Goal: Transaction & Acquisition: Download file/media

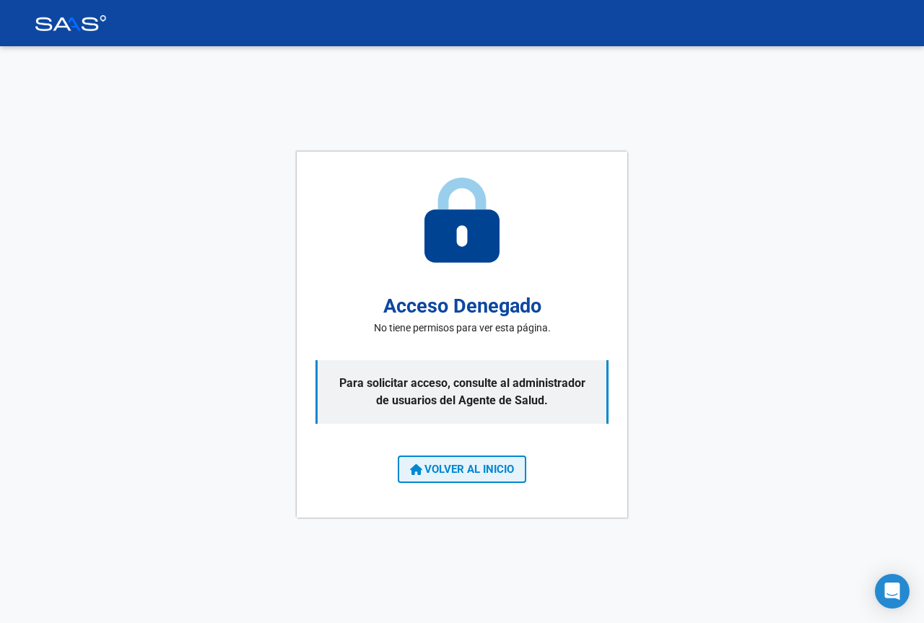
click at [436, 476] on button "VOLVER AL INICIO" at bounding box center [462, 468] width 128 height 27
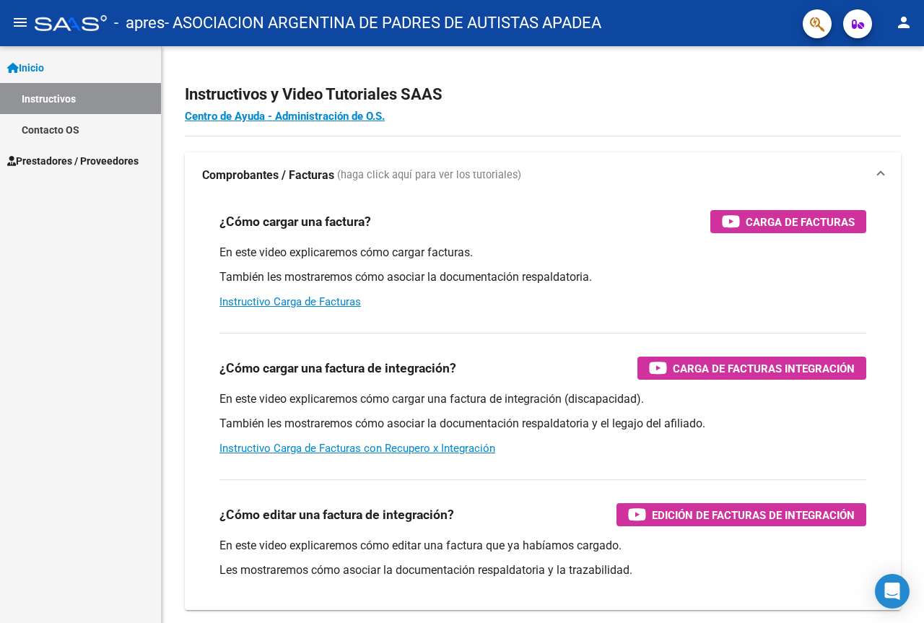
click at [79, 165] on span "Prestadores / Proveedores" at bounding box center [72, 161] width 131 height 16
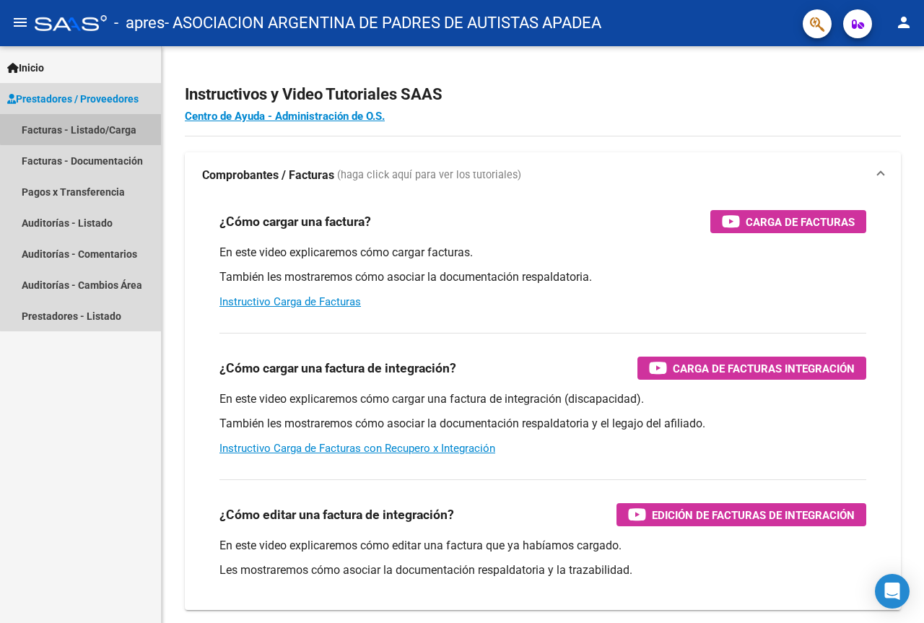
click at [91, 121] on link "Facturas - Listado/Carga" at bounding box center [80, 129] width 161 height 31
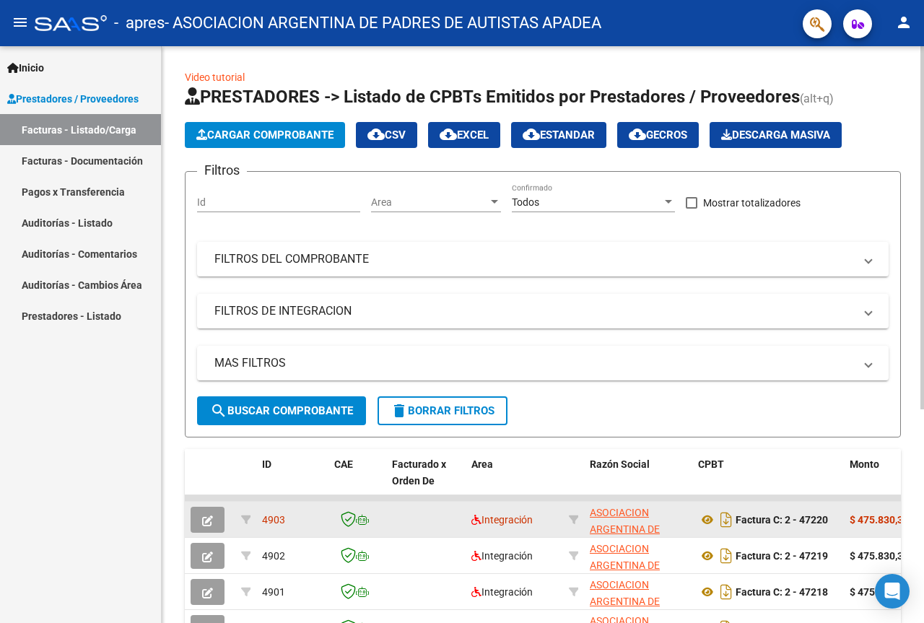
scroll to position [72, 0]
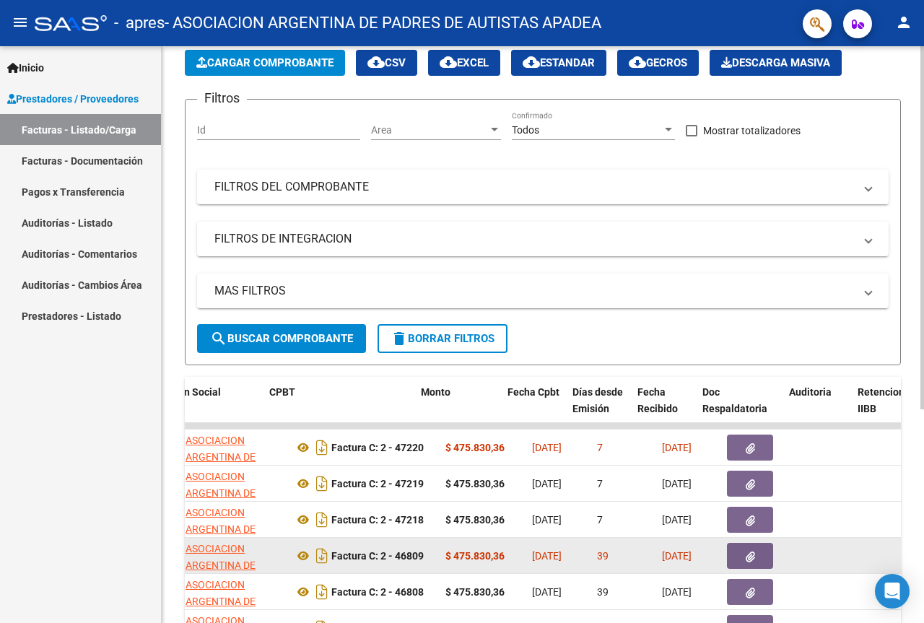
drag, startPoint x: 391, startPoint y: 557, endPoint x: 422, endPoint y: 557, distance: 31.0
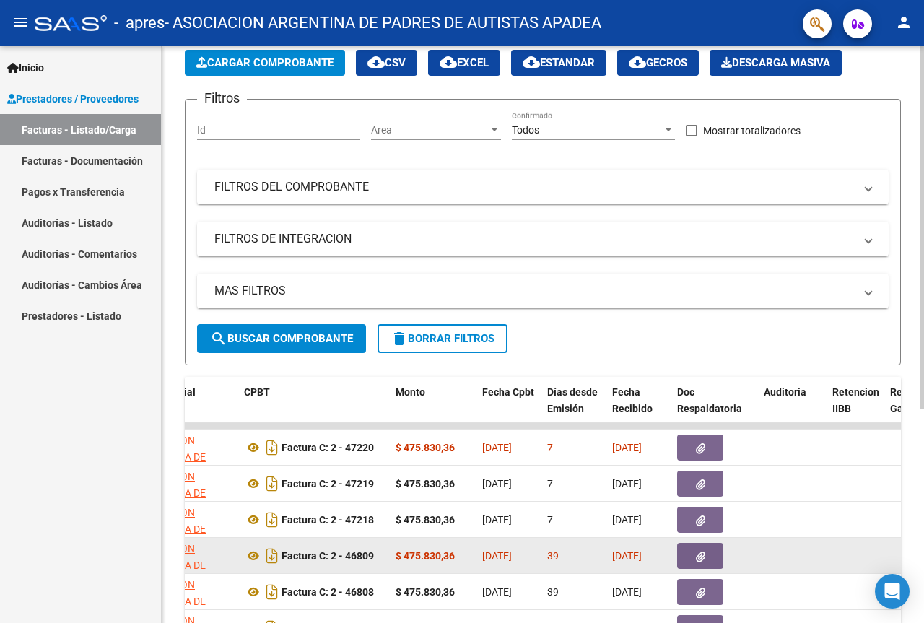
click at [692, 552] on button "button" at bounding box center [700, 556] width 46 height 26
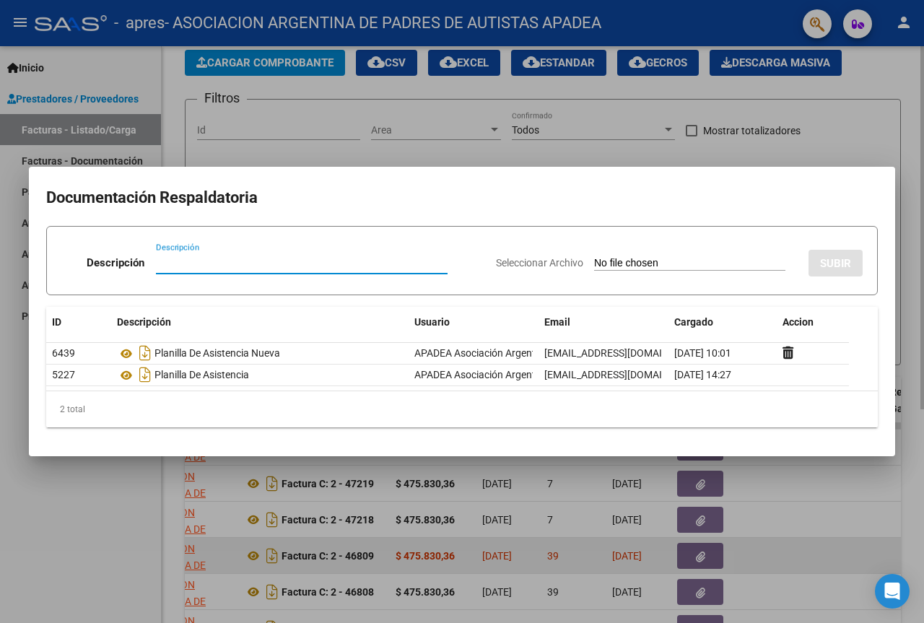
click at [692, 552] on div at bounding box center [462, 311] width 924 height 623
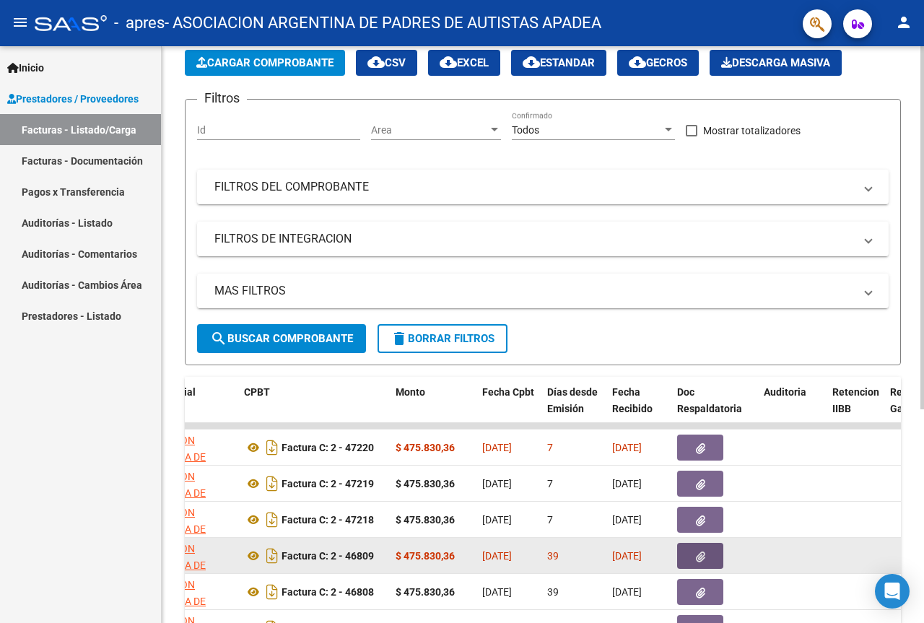
click at [690, 554] on button "button" at bounding box center [700, 556] width 46 height 26
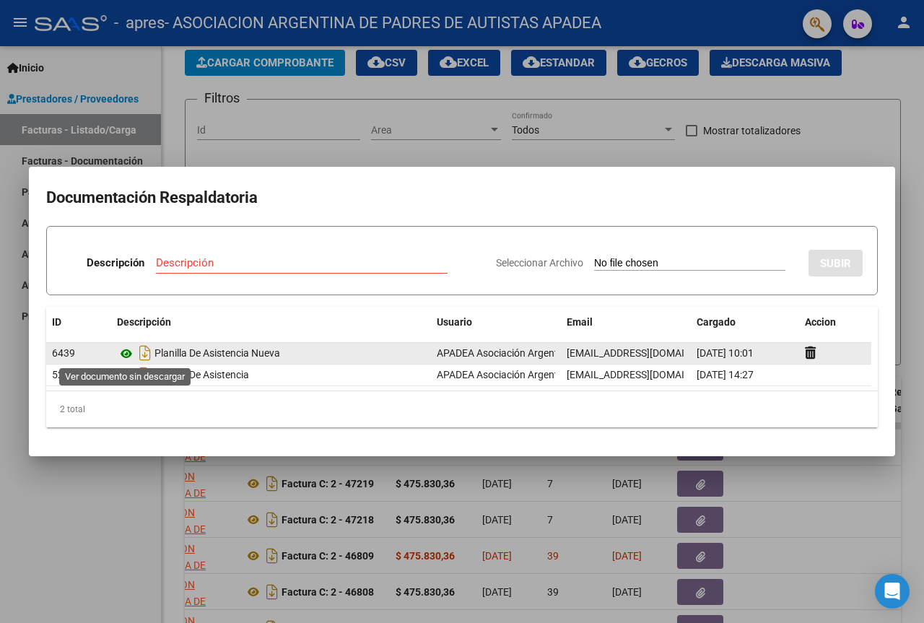
click at [123, 356] on icon at bounding box center [126, 353] width 19 height 17
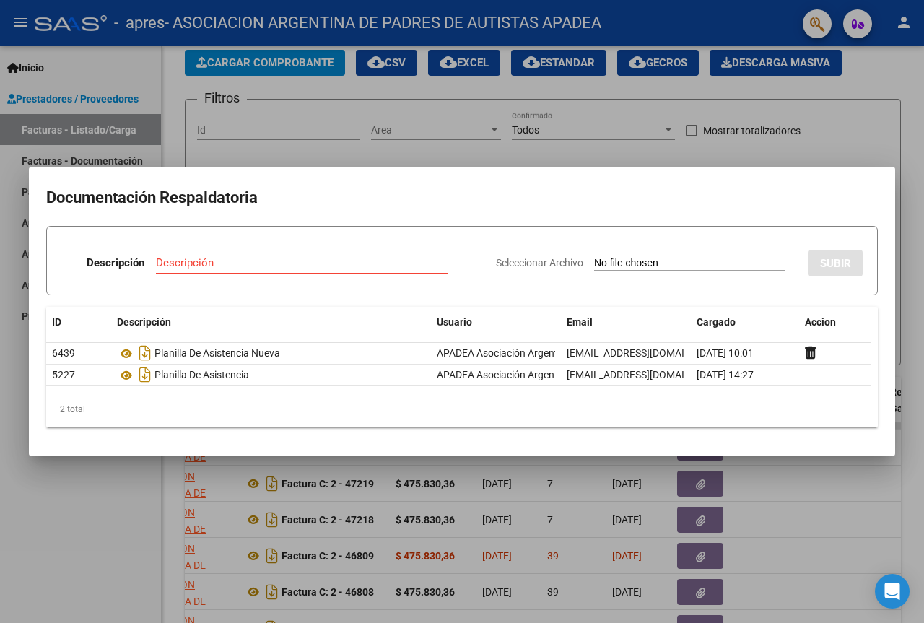
click at [108, 521] on div at bounding box center [462, 311] width 924 height 623
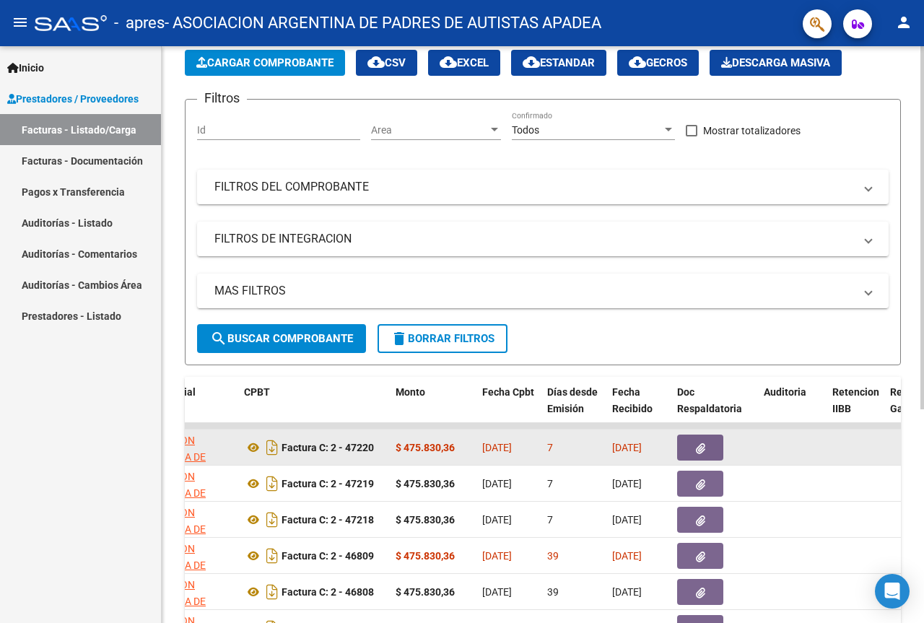
click at [709, 442] on button "button" at bounding box center [700, 448] width 46 height 26
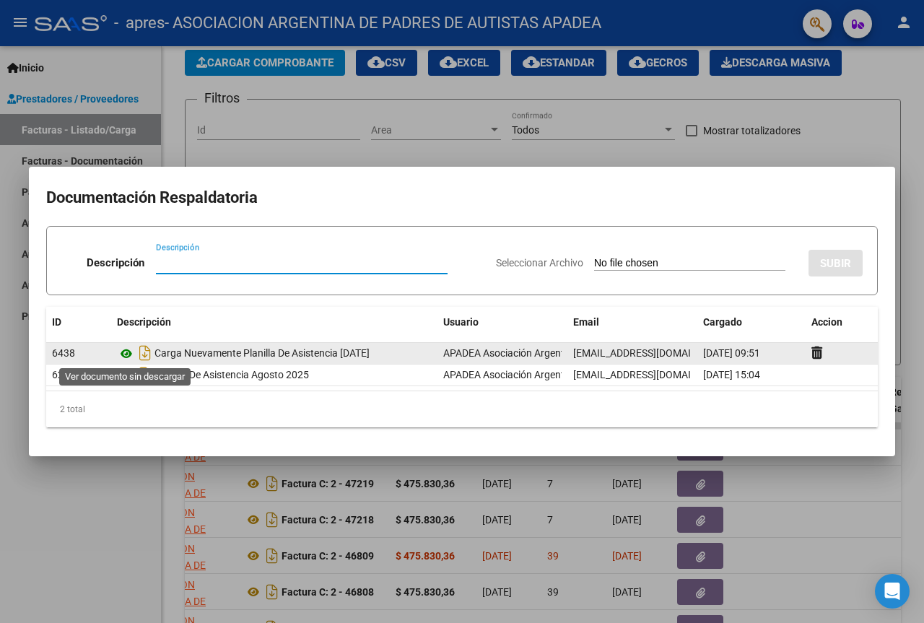
click at [122, 353] on icon at bounding box center [126, 353] width 19 height 17
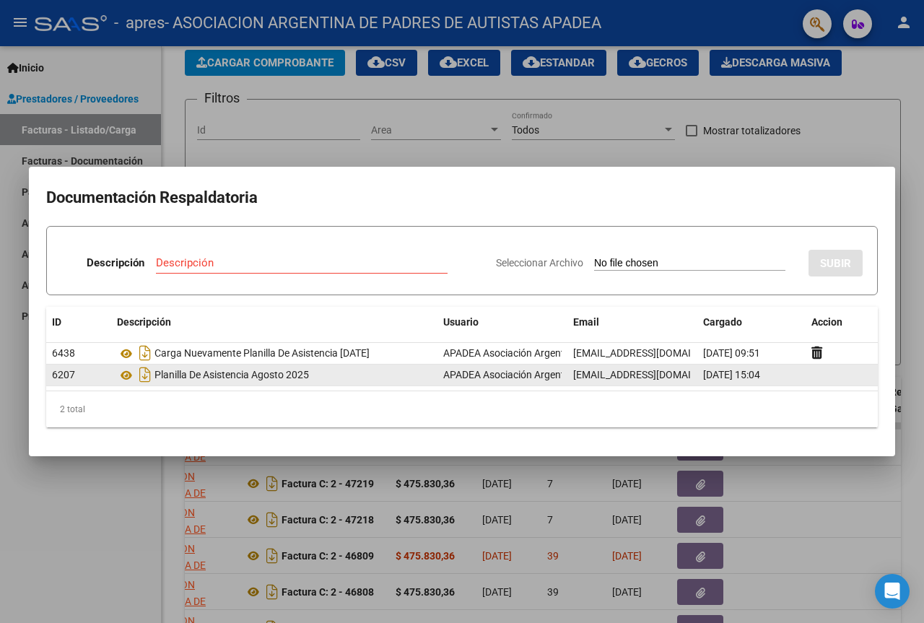
drag, startPoint x: 92, startPoint y: 513, endPoint x: 91, endPoint y: 377, distance: 136.4
click at [90, 387] on div "Documentación Respaldatoria Descripción Descripción Seleccionar Archivo SUBIR I…" at bounding box center [462, 311] width 924 height 623
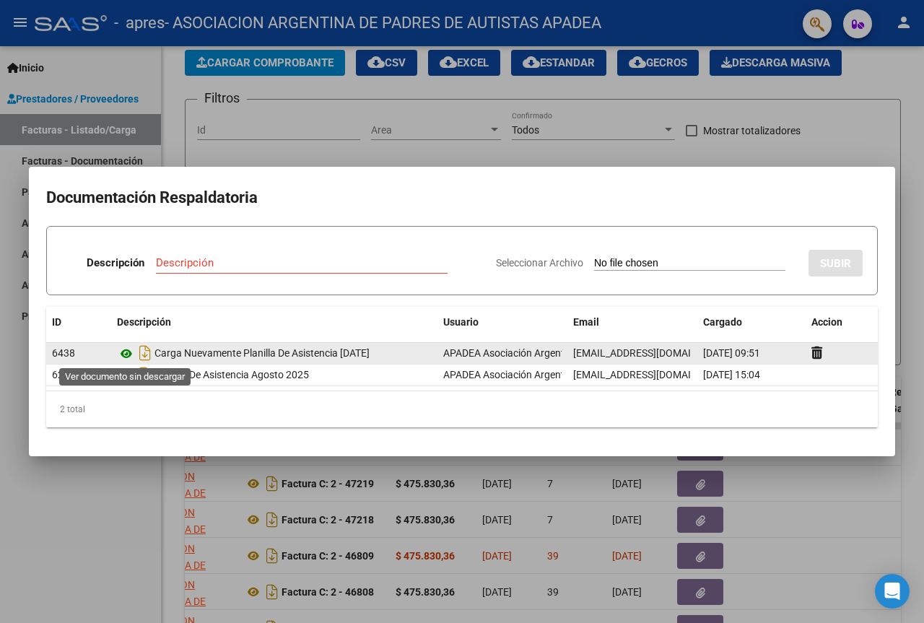
click at [125, 354] on icon at bounding box center [126, 353] width 19 height 17
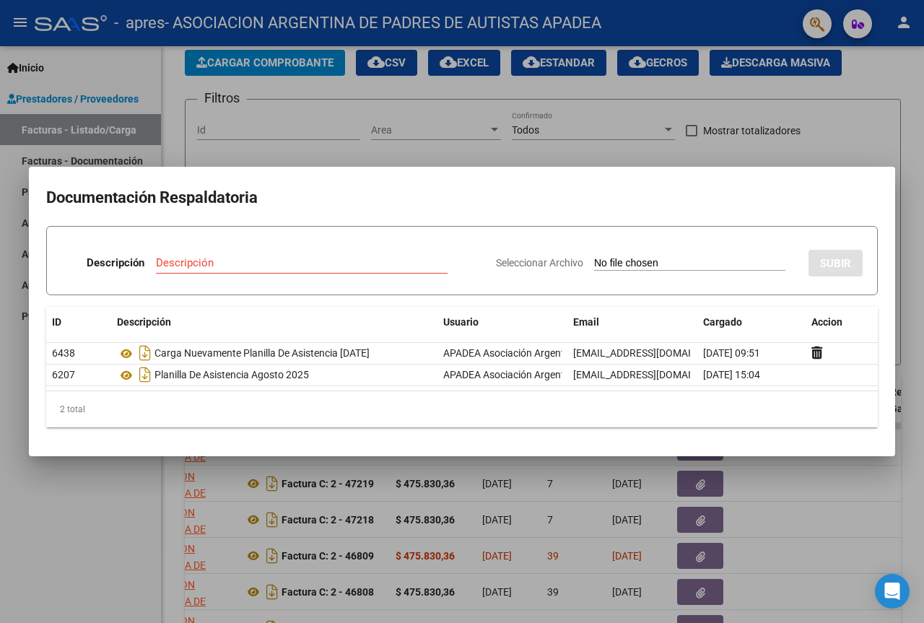
click at [802, 123] on div at bounding box center [462, 311] width 924 height 623
